Goal: Complete application form

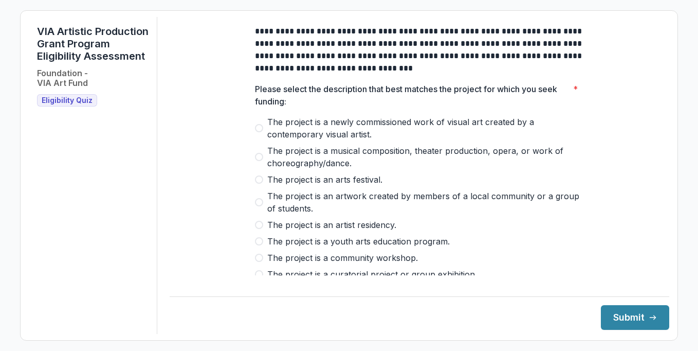
click at [260, 132] on span at bounding box center [259, 128] width 8 height 8
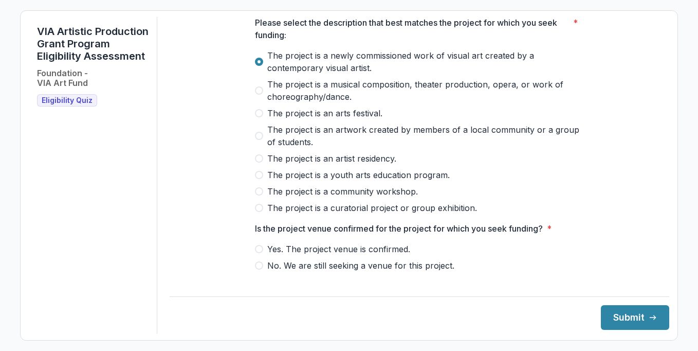
scroll to position [70, 0]
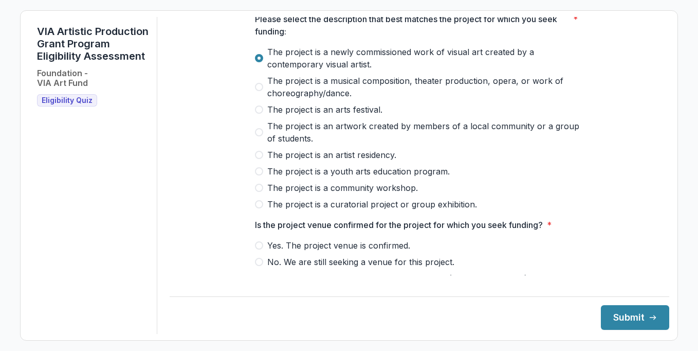
click at [260, 192] on span at bounding box center [259, 188] width 8 height 8
click at [259, 62] on span at bounding box center [259, 58] width 8 height 8
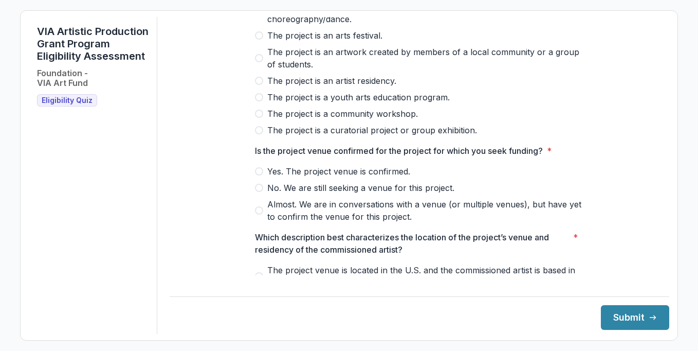
scroll to position [147, 0]
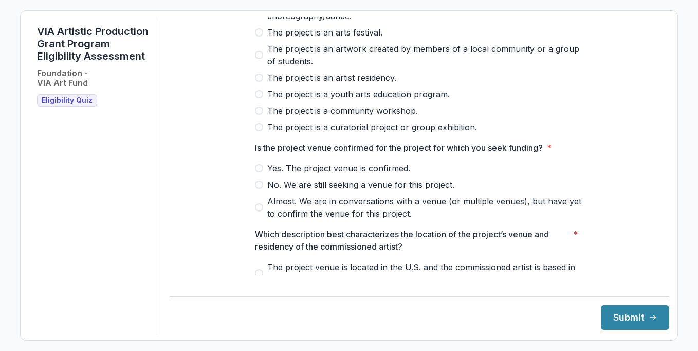
click at [260, 172] on span at bounding box center [259, 168] width 8 height 8
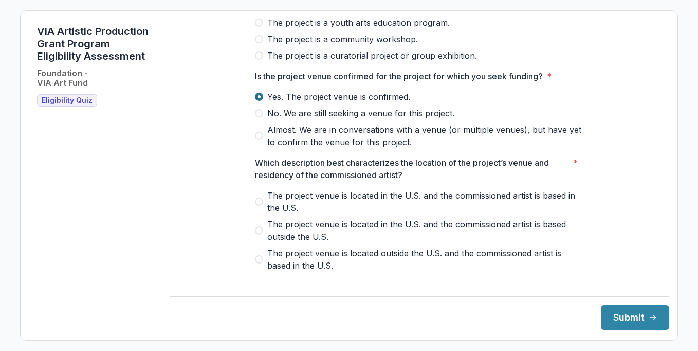
scroll to position [223, 0]
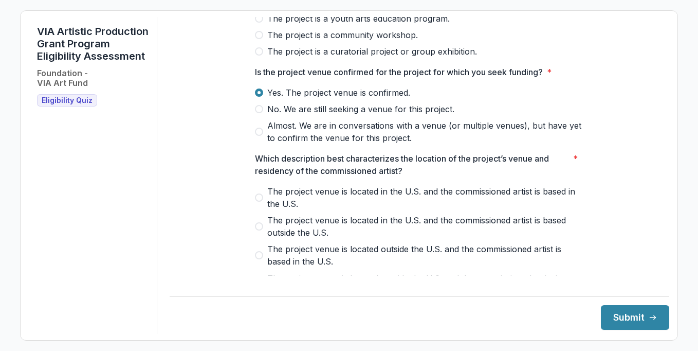
click at [256, 230] on span at bounding box center [259, 226] width 8 height 8
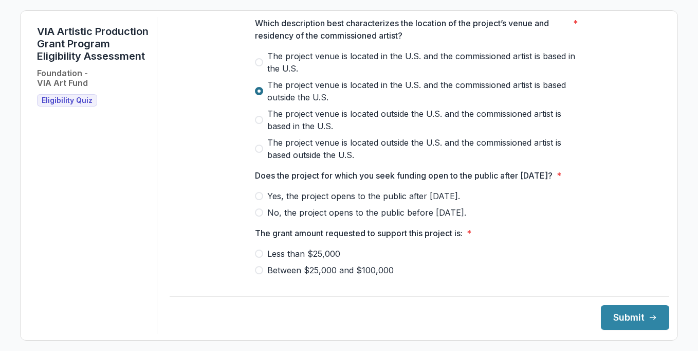
scroll to position [360, 0]
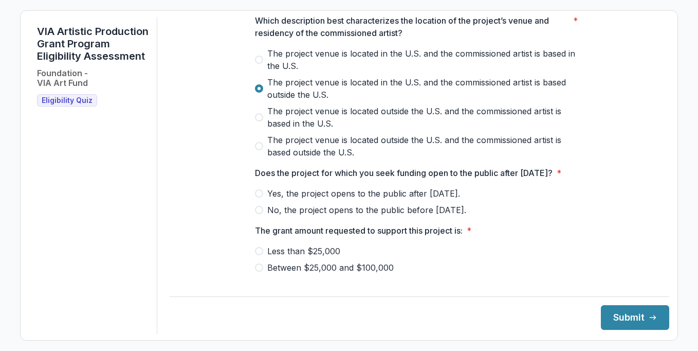
click at [259, 197] on span at bounding box center [259, 193] width 8 height 8
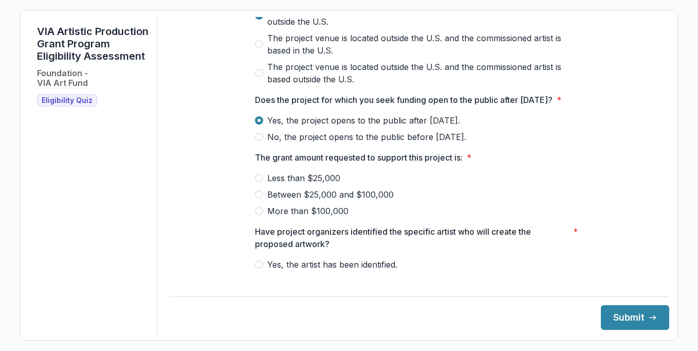
scroll to position [435, 0]
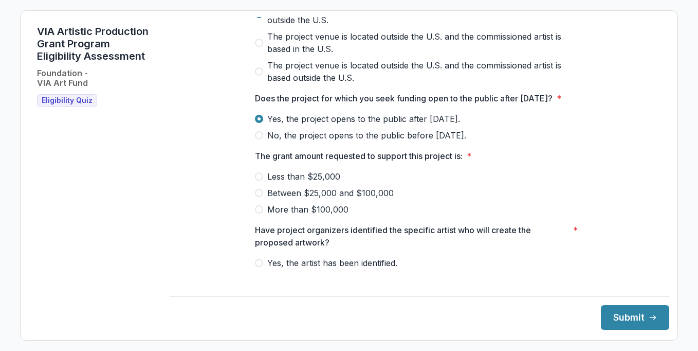
click at [261, 197] on span at bounding box center [259, 193] width 8 height 8
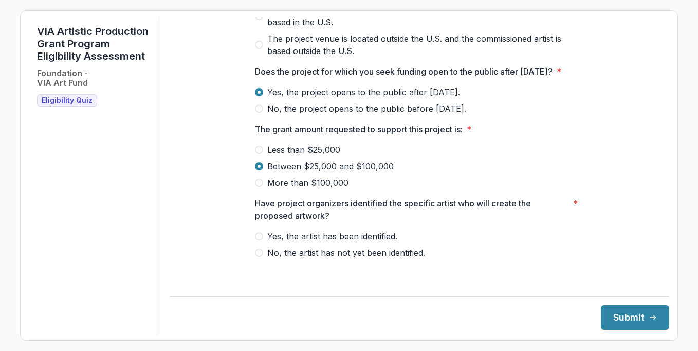
click at [258, 240] on span at bounding box center [259, 236] width 8 height 8
click at [602, 321] on button "Submit" at bounding box center [635, 317] width 68 height 25
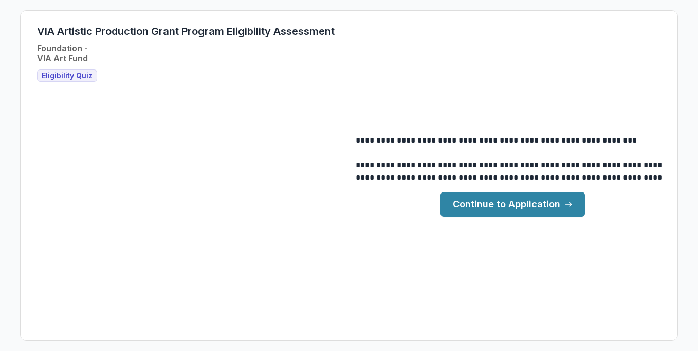
click at [487, 212] on link "Continue to Application" at bounding box center [513, 204] width 145 height 25
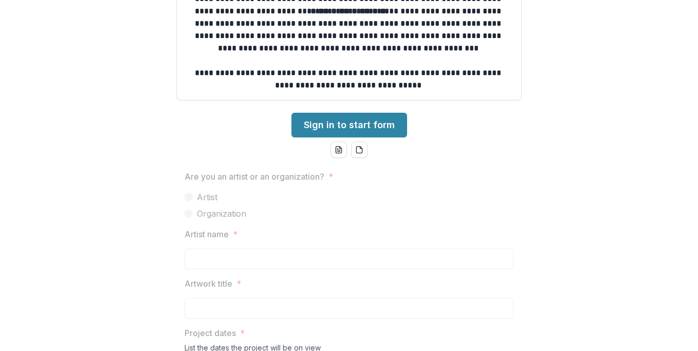
scroll to position [367, 0]
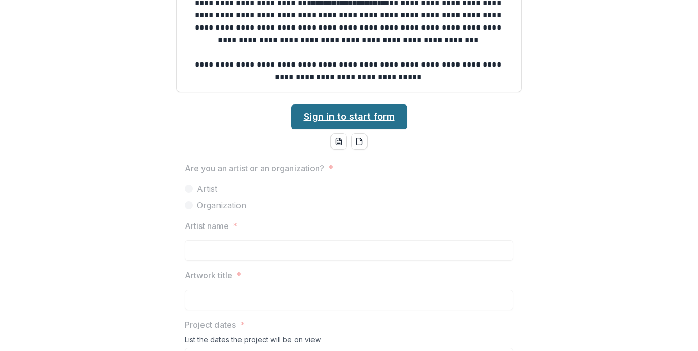
click at [368, 123] on link "Sign in to start form" at bounding box center [350, 116] width 116 height 25
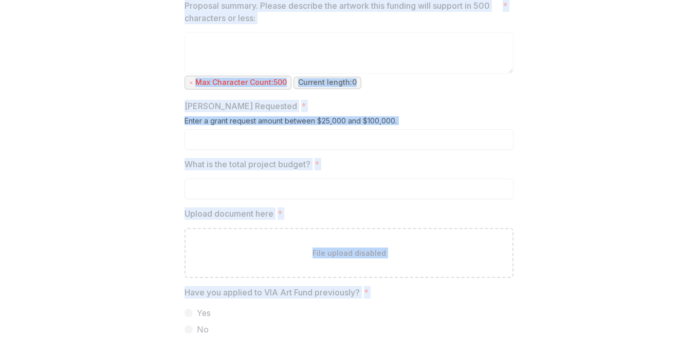
scroll to position [931, 0]
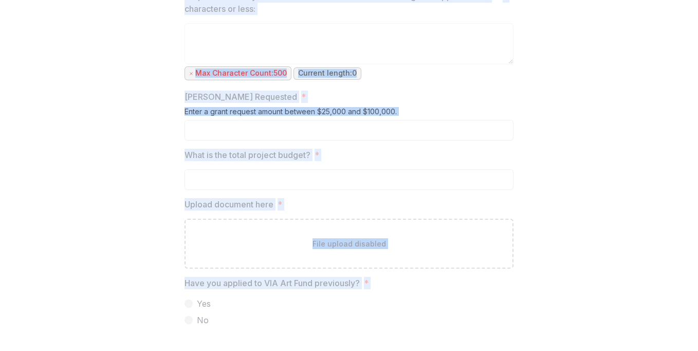
drag, startPoint x: 177, startPoint y: 185, endPoint x: 211, endPoint y: 377, distance: 195.8
click at [211, 350] on html "**********" at bounding box center [349, 175] width 698 height 351
copy div "Are you an artist or an organization? * Artist Organization Artist name * Artwo…"
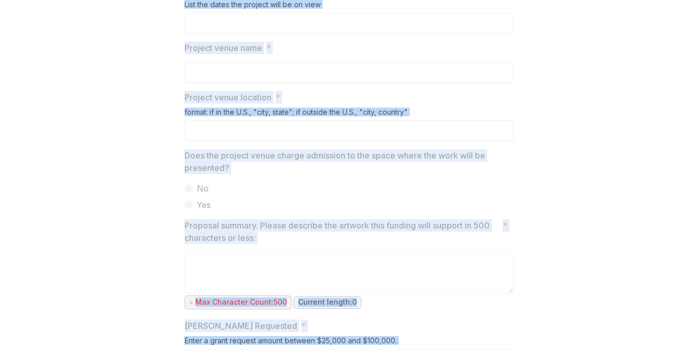
scroll to position [403, 0]
